Goal: Find specific page/section: Find specific page/section

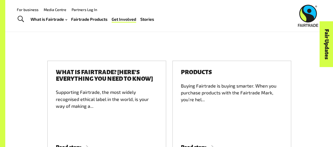
scroll to position [781, 0]
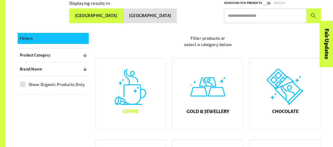
scroll to position [154, 0]
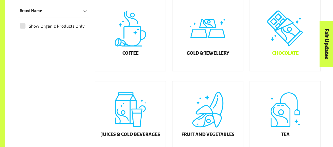
click at [298, 31] on div "Chocolate" at bounding box center [285, 35] width 71 height 71
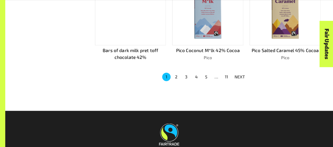
scroll to position [401, 0]
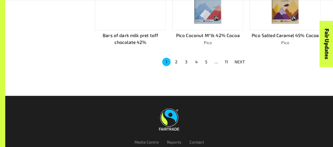
click at [178, 60] on button "2" at bounding box center [176, 62] width 8 height 8
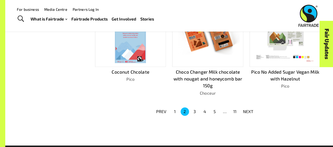
scroll to position [357, 0]
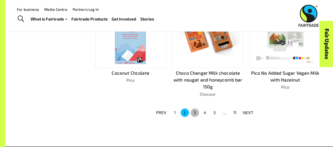
click at [192, 111] on button "3" at bounding box center [195, 112] width 8 height 8
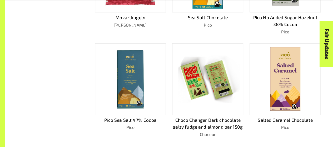
scroll to position [366, 0]
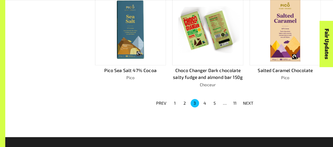
click at [204, 102] on button "4" at bounding box center [205, 103] width 8 height 8
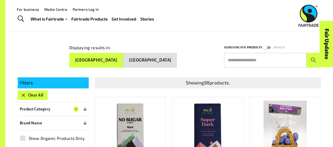
scroll to position [49, 0]
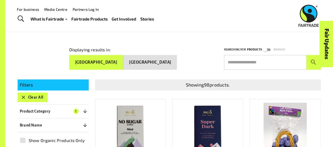
click at [286, 58] on div "Fair Updates" at bounding box center [297, 60] width 46 height 13
click at [279, 62] on div "Fair Updates" at bounding box center [297, 60] width 46 height 13
click at [235, 56] on input "text" at bounding box center [265, 62] width 82 height 15
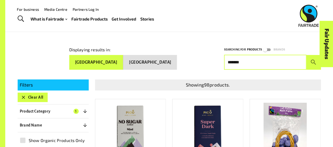
click at [306, 55] on button "submit" at bounding box center [313, 62] width 14 height 15
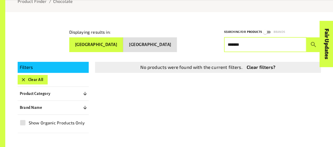
scroll to position [74, 0]
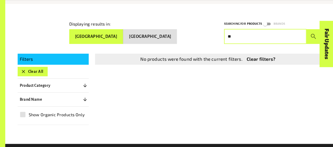
type input "*"
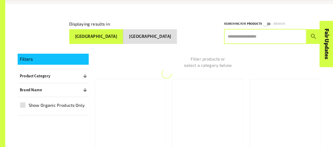
scroll to position [154, 0]
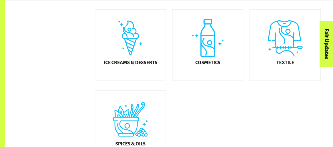
scroll to position [307, 0]
click at [152, 59] on div "Ice Creams & Desserts" at bounding box center [130, 44] width 71 height 71
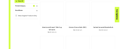
scroll to position [142, 0]
